Goal: Navigation & Orientation: Find specific page/section

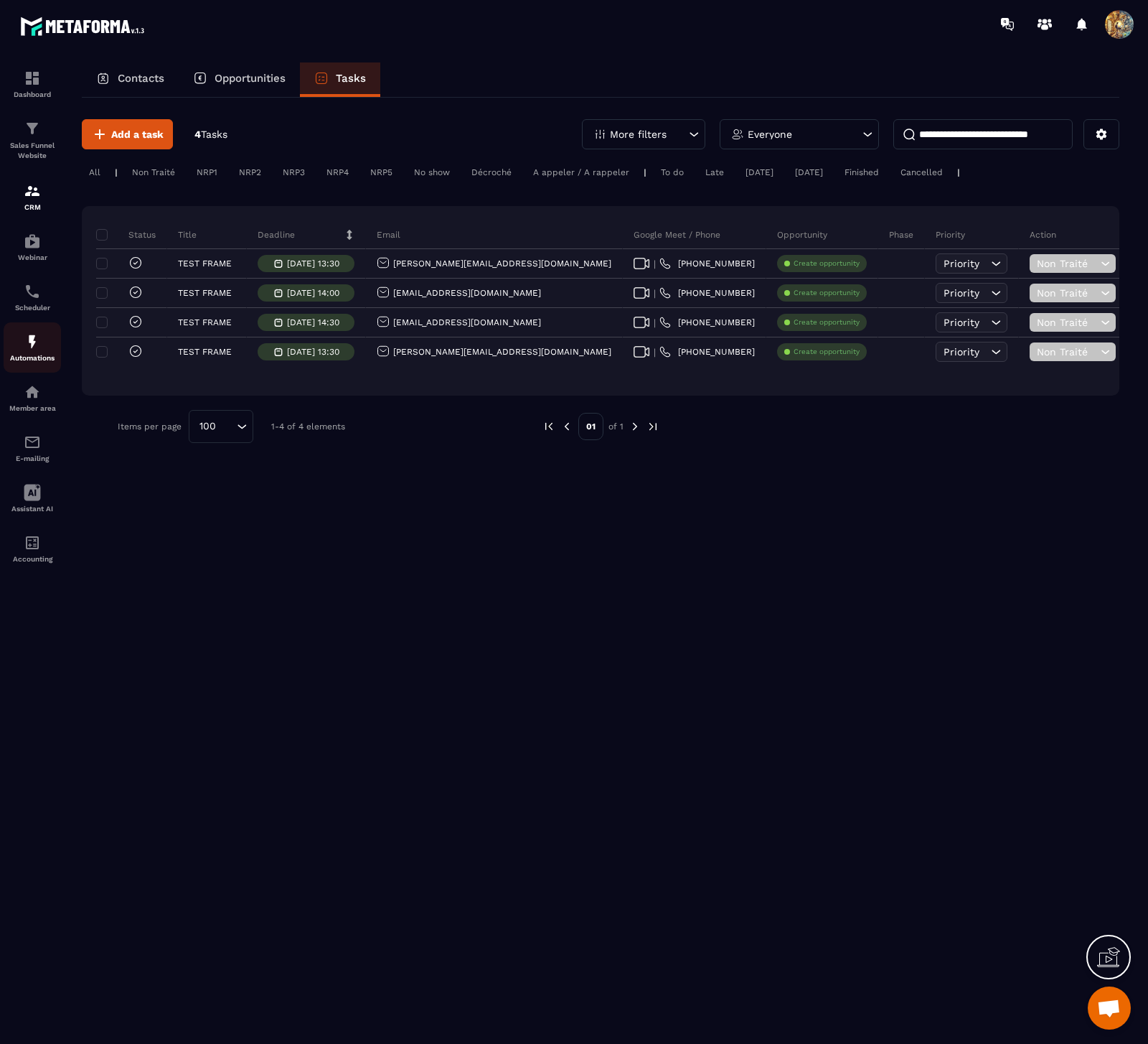
click at [36, 349] on img at bounding box center [31, 341] width 17 height 17
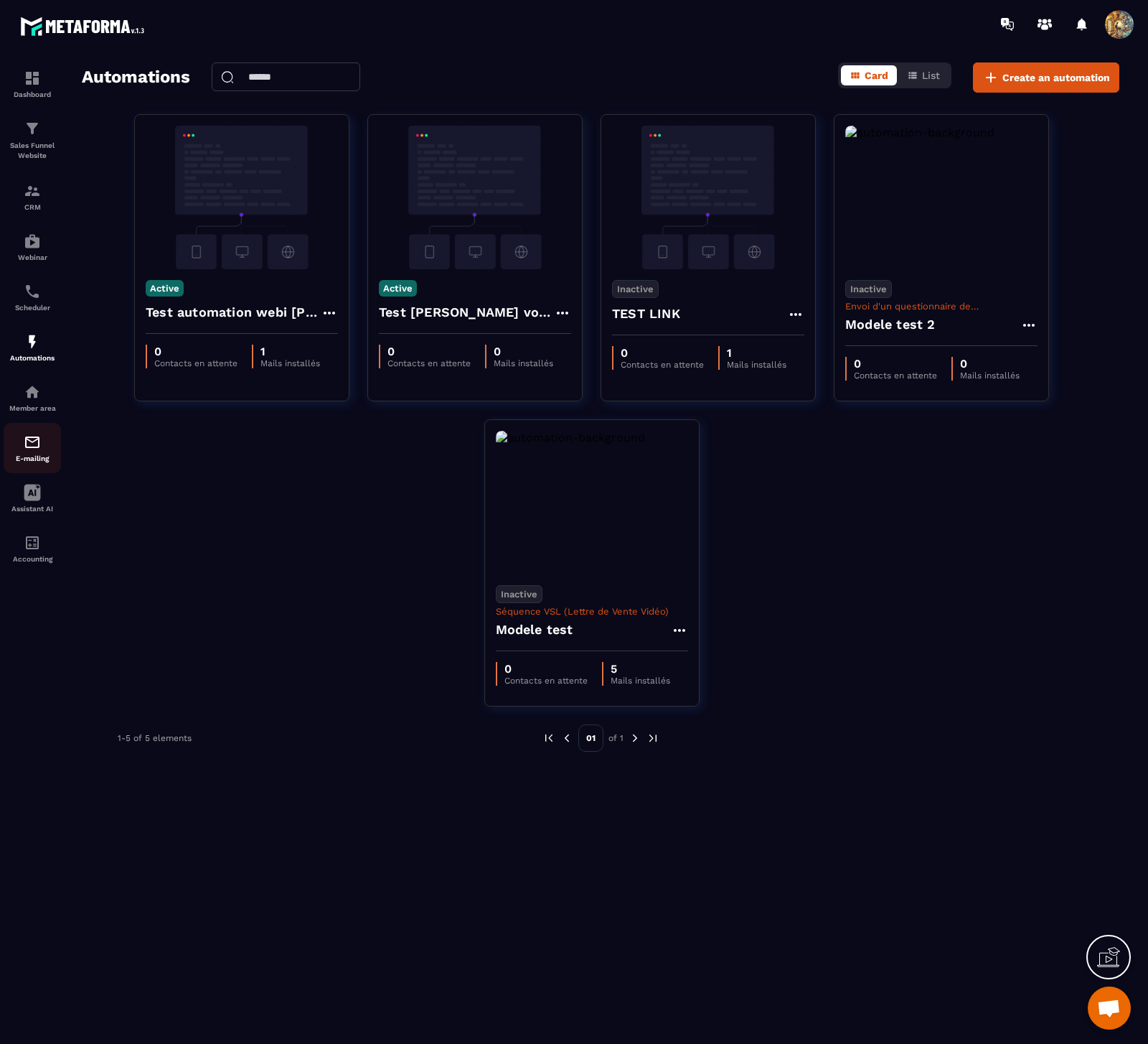
click at [41, 438] on div "E-mailing" at bounding box center [31, 448] width 57 height 29
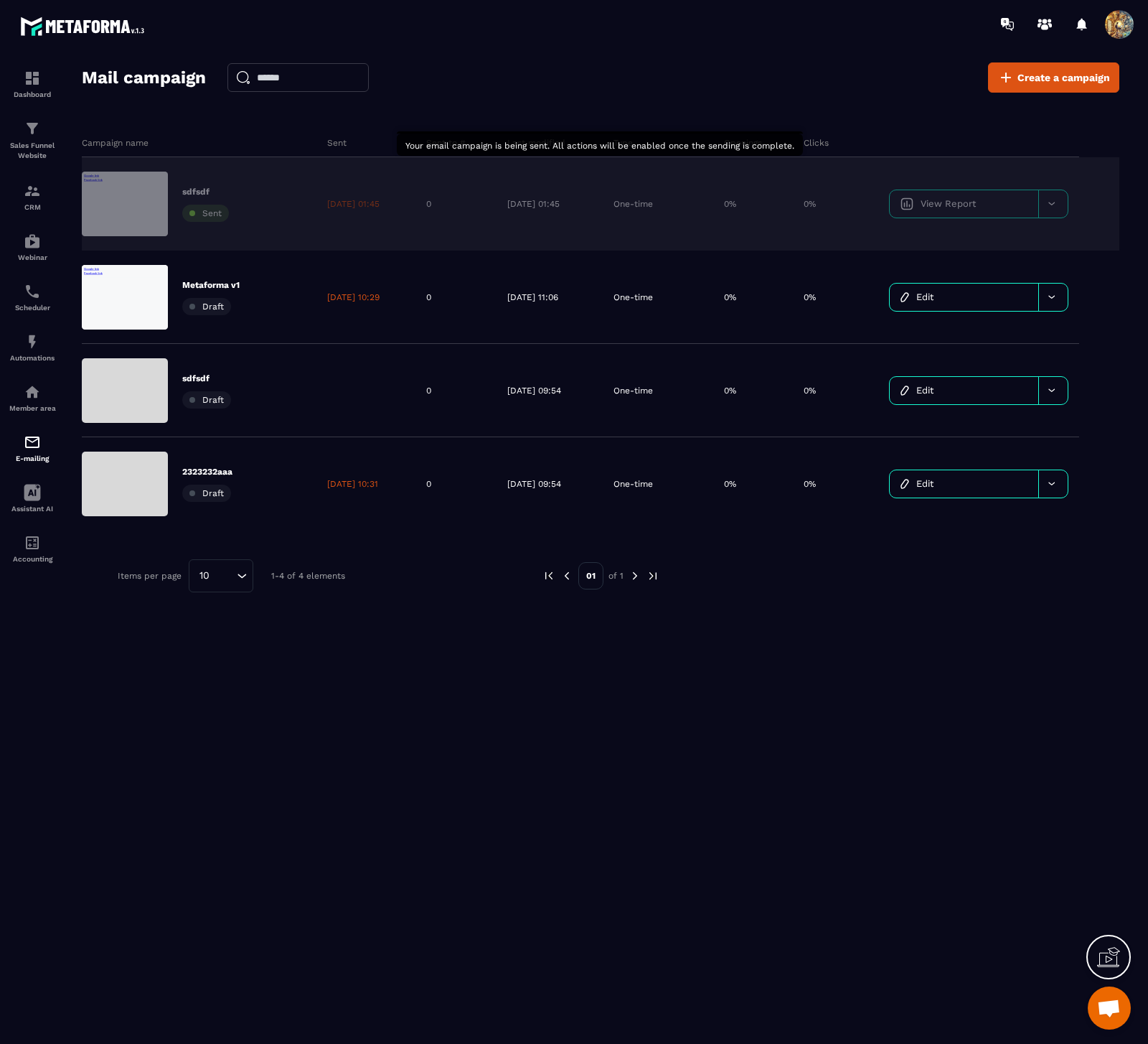
click at [411, 197] on div "[DATE] 01:45" at bounding box center [366, 204] width 99 height 94
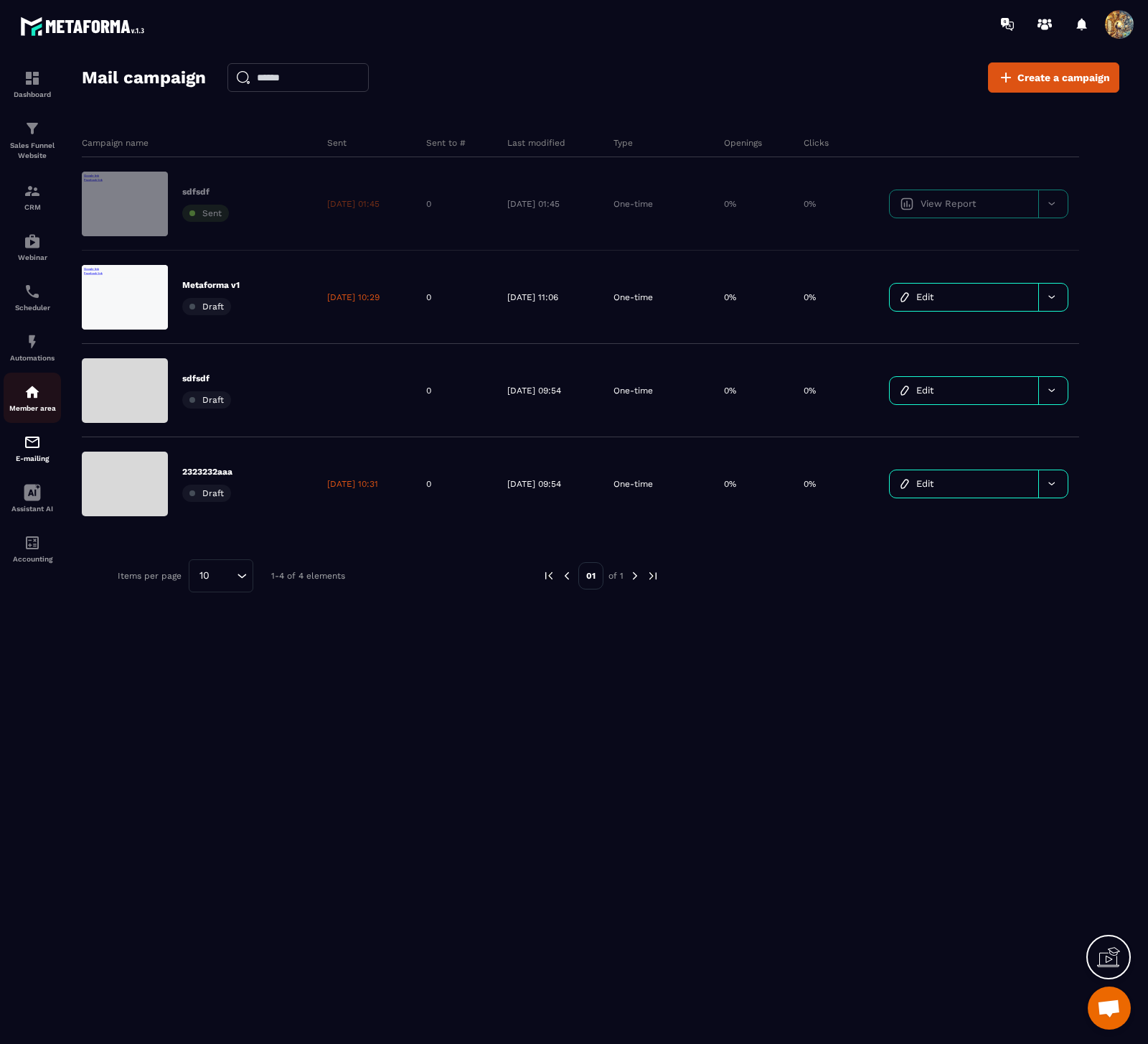
click at [38, 397] on img at bounding box center [31, 392] width 17 height 17
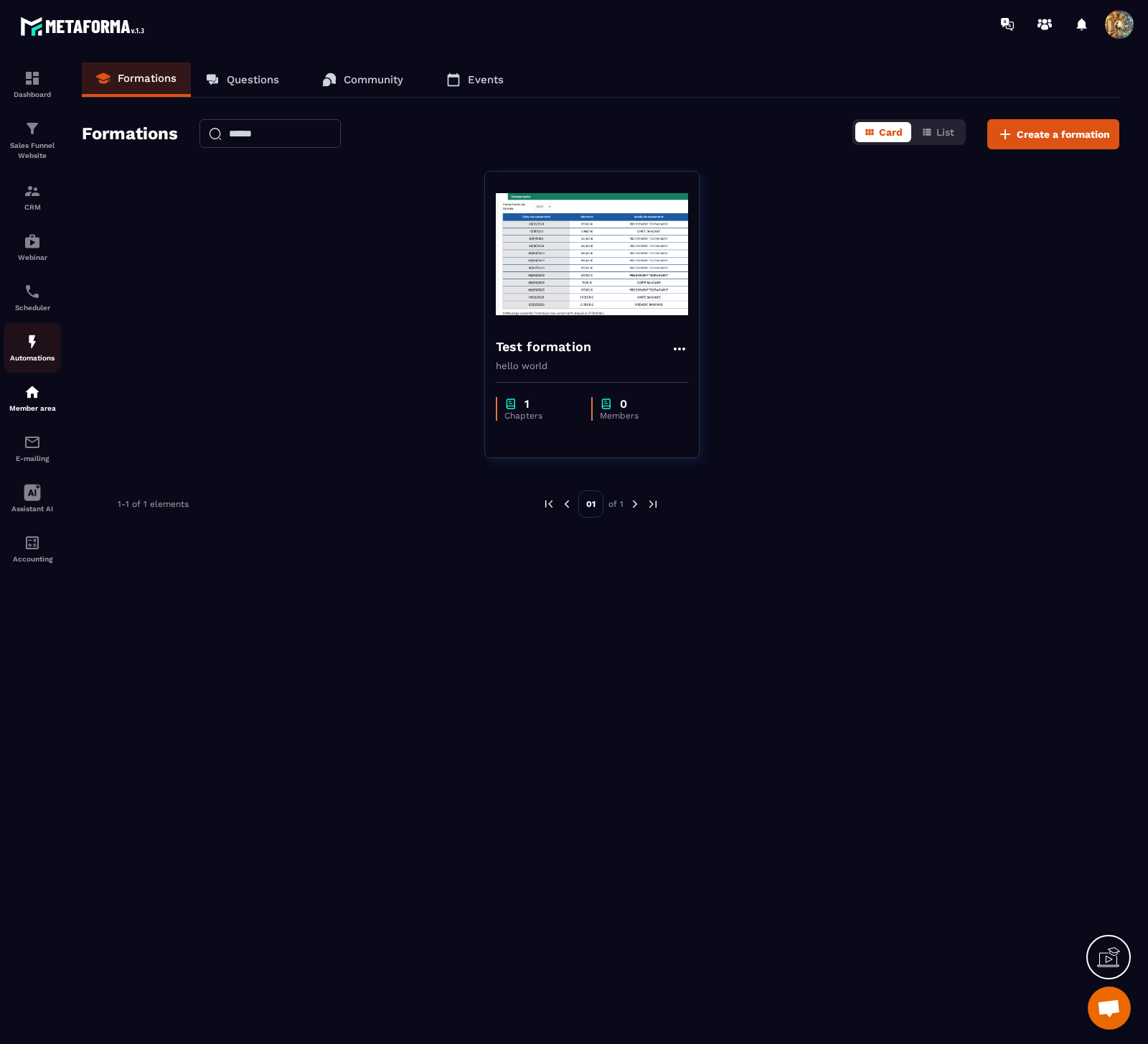
click at [32, 349] on img at bounding box center [31, 341] width 17 height 17
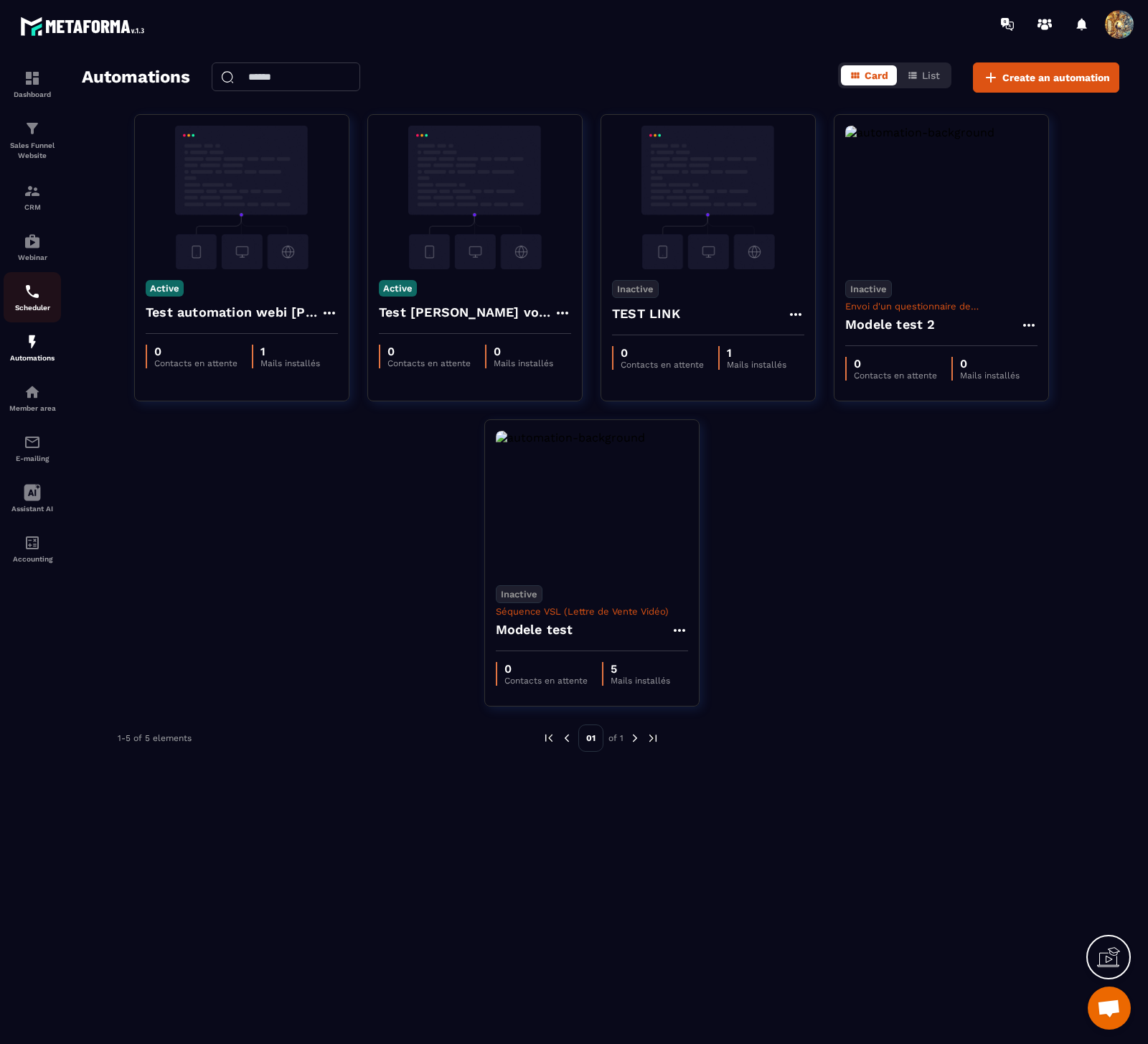
click at [32, 285] on img at bounding box center [31, 291] width 17 height 17
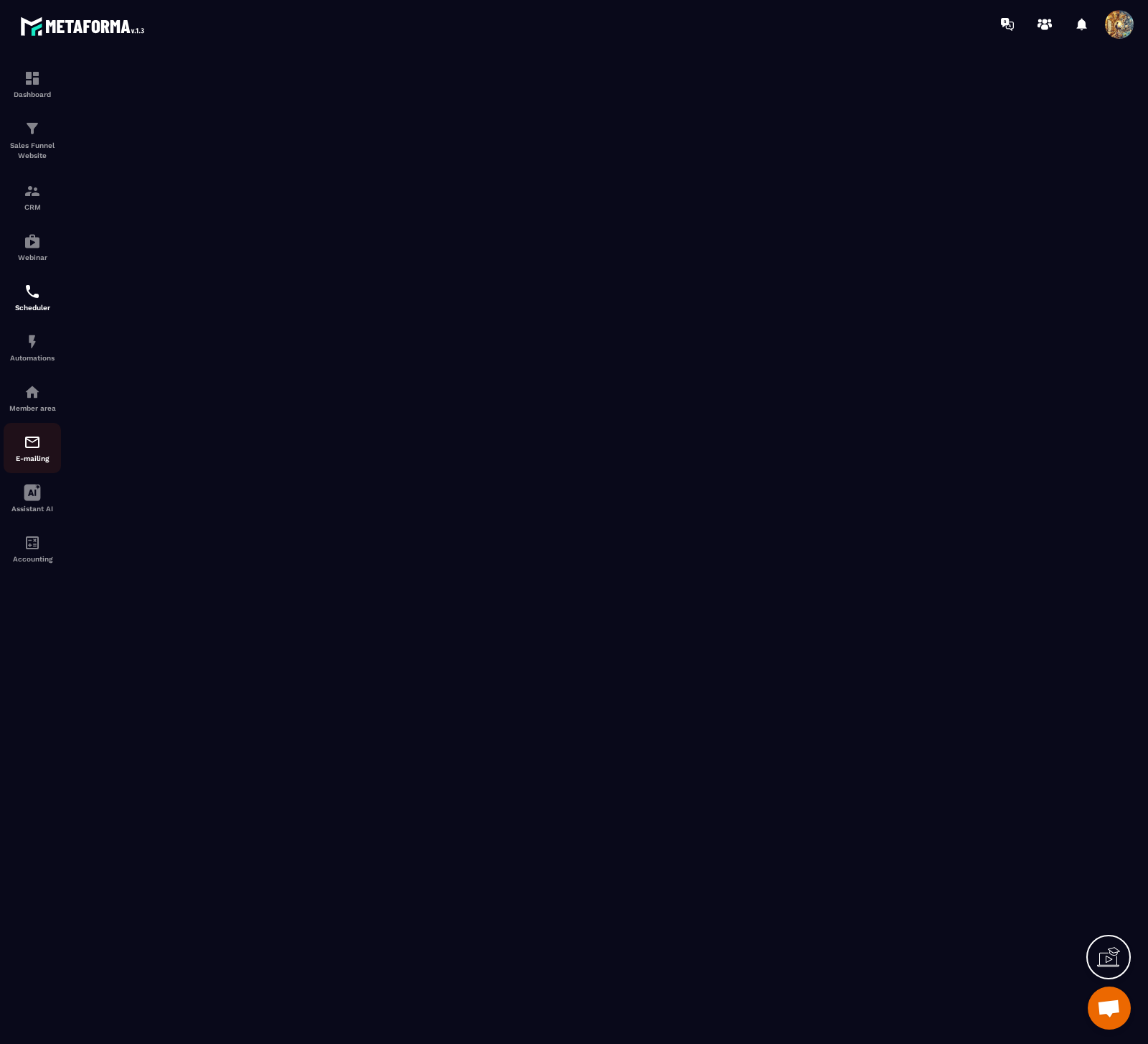
click at [40, 444] on img at bounding box center [31, 442] width 17 height 17
